Goal: Navigation & Orientation: Find specific page/section

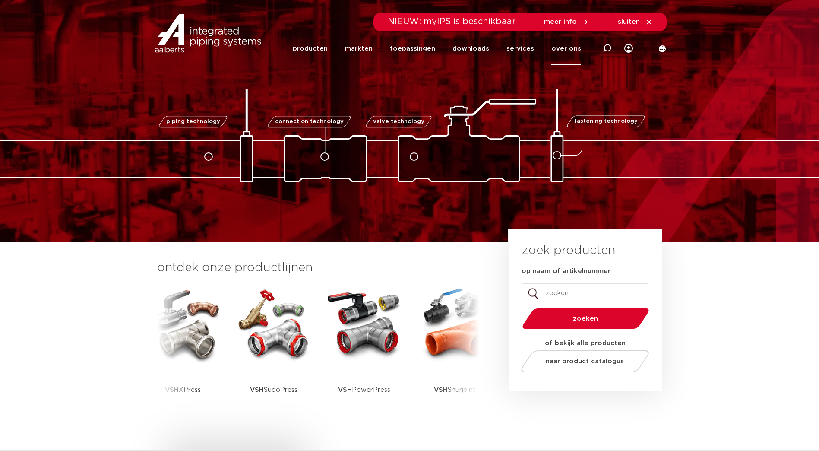
click at [558, 44] on link "over ons" at bounding box center [567, 48] width 30 height 33
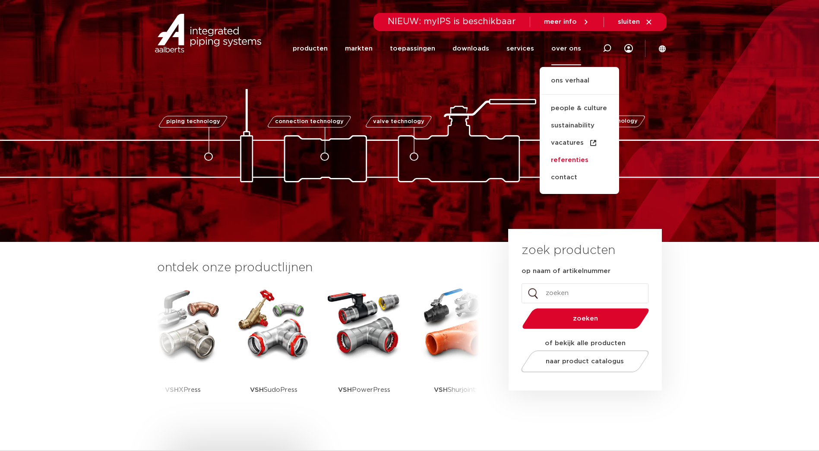
click at [567, 162] on link "referenties" at bounding box center [579, 160] width 79 height 17
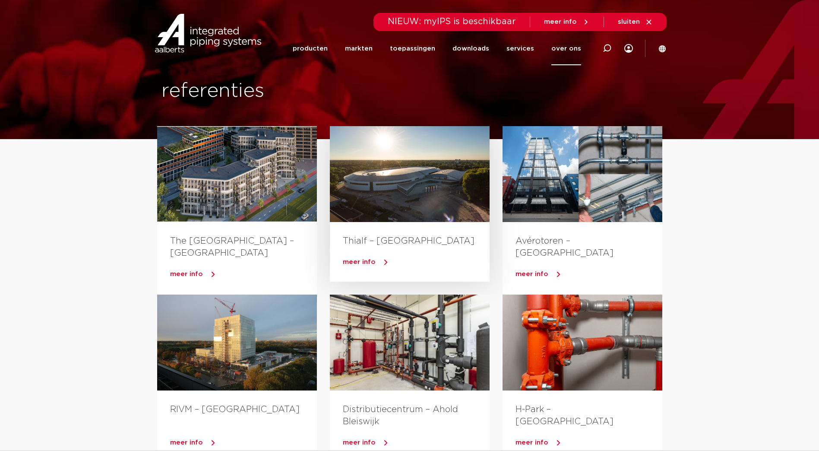
click at [373, 231] on div "Thialf – [GEOGRAPHIC_DATA]" at bounding box center [410, 236] width 160 height 29
